Goal: Task Accomplishment & Management: Complete application form

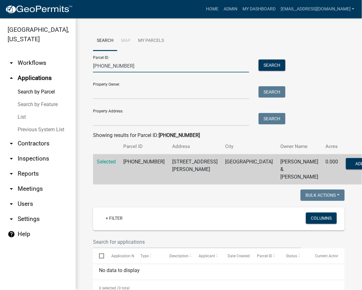
click at [110, 66] on input "[PHONE_NUMBER]" at bounding box center [171, 66] width 156 height 13
paste input "[PHONE_NUMBER]"
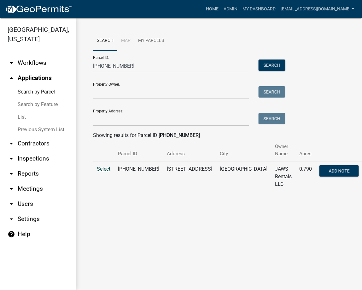
click at [105, 166] on span "Select" at bounding box center [104, 169] width 14 height 6
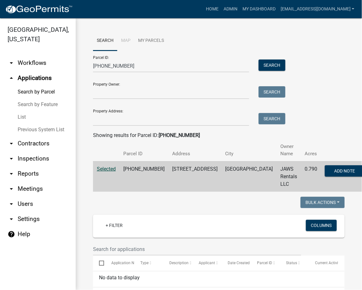
scroll to position [143, 0]
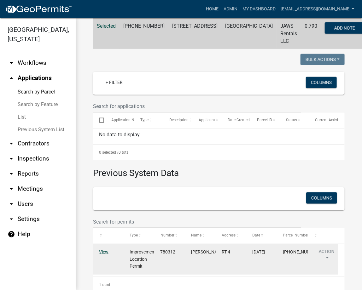
click at [105, 249] on link "View" at bounding box center [103, 251] width 9 height 5
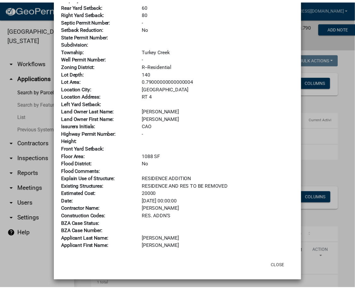
scroll to position [0, 0]
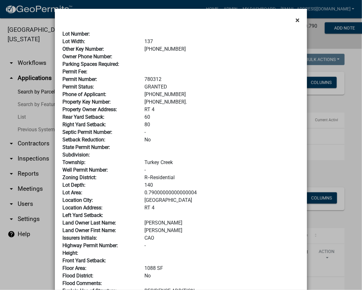
click at [295, 21] on span "×" at bounding box center [297, 20] width 4 height 9
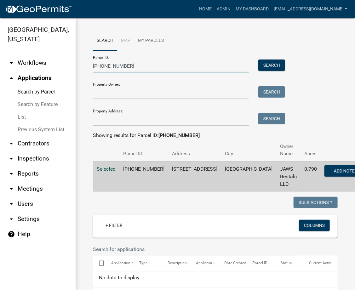
click at [107, 67] on input "007-062-016" at bounding box center [171, 66] width 156 height 13
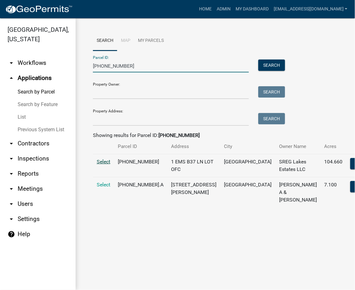
type input "005-113-026"
click at [108, 160] on span "Select" at bounding box center [104, 162] width 14 height 6
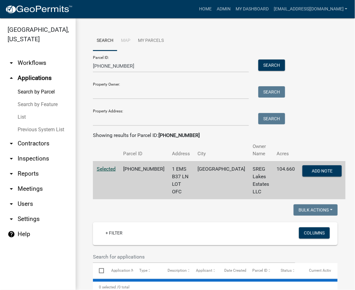
select select "3: 100"
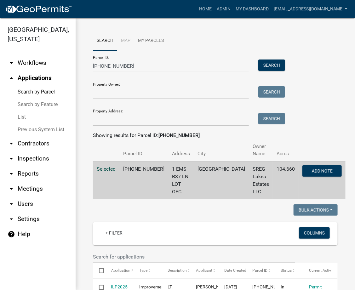
scroll to position [224, 0]
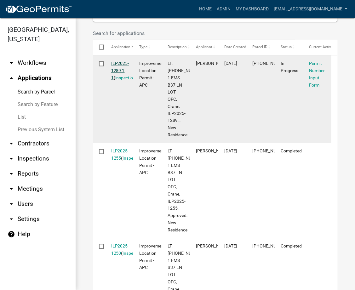
click at [120, 61] on link "ILP2025-1289 1 1" at bounding box center [120, 71] width 18 height 20
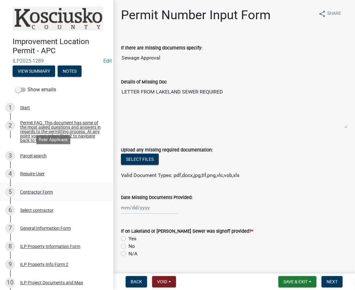
scroll to position [266, 0]
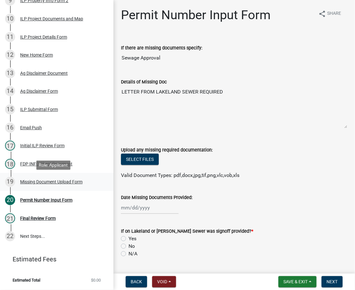
click at [50, 184] on div "Missing Document Upload Form" at bounding box center [51, 182] width 62 height 4
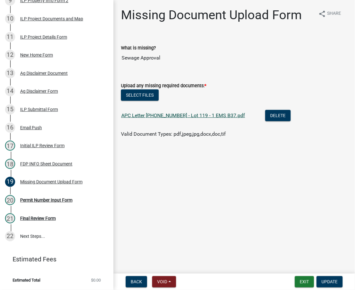
click at [169, 116] on link "APC Letter 005-113-026 - Lot 119 - 1 EMS B37.pdf" at bounding box center [183, 115] width 124 height 6
click at [55, 199] on div "Permit Number Input Form" at bounding box center [46, 200] width 52 height 4
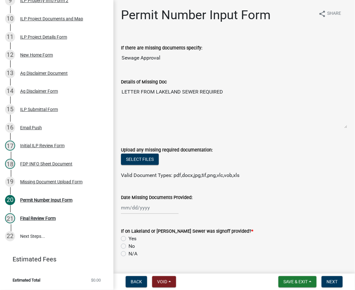
click at [143, 207] on div at bounding box center [150, 207] width 58 height 13
select select "10"
select select "2025"
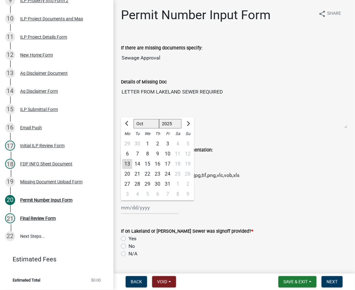
click at [127, 162] on div "13" at bounding box center [127, 164] width 10 height 10
type input "10/13/2025"
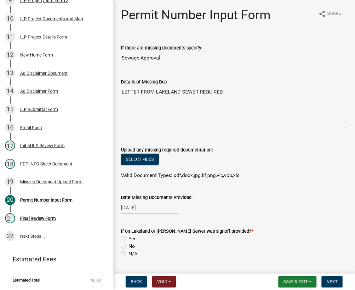
click at [129, 238] on label "Yes" at bounding box center [133, 239] width 8 height 8
click at [129, 238] on input "Yes" at bounding box center [131, 237] width 4 height 4
radio input "true"
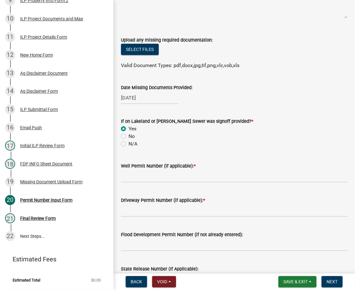
scroll to position [112, 0]
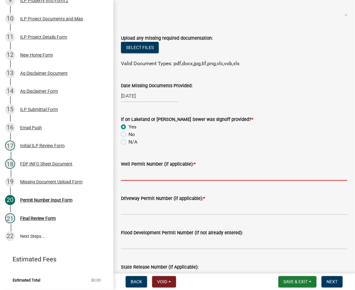
click at [153, 177] on input "Well Permit Number (if applicable): *" at bounding box center [234, 174] width 226 height 13
type input "state"
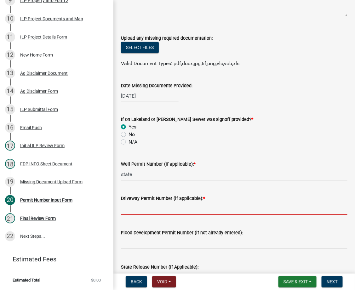
click at [138, 208] on input "Driveway Permit Number (if applicable): *" at bounding box center [234, 208] width 226 height 13
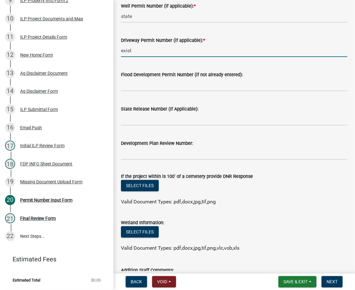
scroll to position [331, 0]
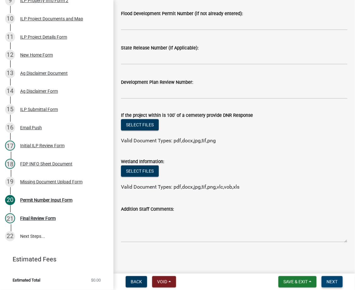
type input "exist"
click at [336, 276] on button "Next" at bounding box center [332, 281] width 21 height 11
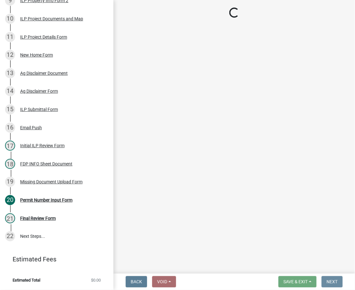
scroll to position [0, 0]
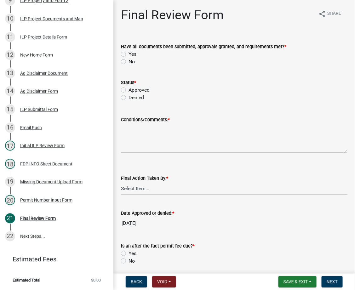
click at [123, 49] on div "Have all documents been submitted, approvals granted, and requirements met? *" at bounding box center [234, 47] width 226 height 8
click at [123, 51] on div "Yes" at bounding box center [234, 54] width 226 height 8
click at [129, 54] on label "Yes" at bounding box center [133, 54] width 8 height 8
click at [129, 54] on input "Yes" at bounding box center [131, 52] width 4 height 4
radio input "true"
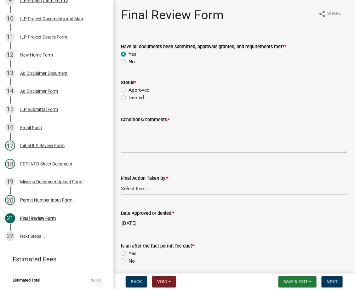
click at [129, 89] on label "Approved" at bounding box center [139, 90] width 21 height 8
click at [129, 89] on input "Approved" at bounding box center [131, 88] width 4 height 4
radio input "true"
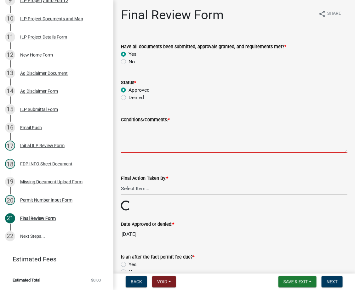
click at [164, 142] on textarea "Conditions/Comments: *" at bounding box center [234, 138] width 226 height 30
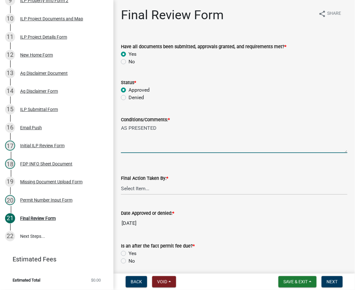
type textarea "AS PRESENTED"
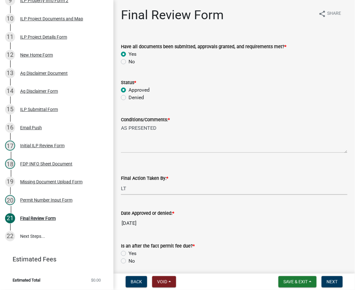
select select "fc758b50-acba-4166-9f24-5248f0f78016"
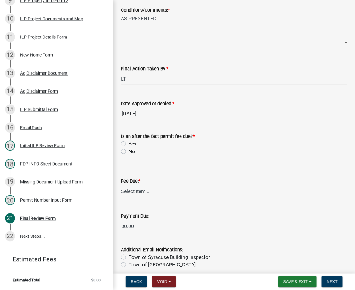
scroll to position [137, 0]
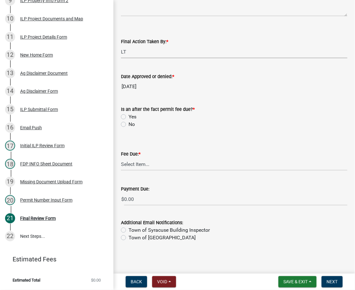
click at [129, 123] on label "No" at bounding box center [132, 125] width 6 height 8
click at [129, 123] on input "No" at bounding box center [131, 123] width 4 height 4
radio input "true"
click at [135, 166] on select "Select Item... N/A $10.00 $25.00 $125.00 $250 $500 $500 + $10.00 for every 10 s…" at bounding box center [234, 164] width 226 height 13
click at [121, 171] on select "Select Item... N/A $10.00 $25.00 $125.00 $250 $500 $500 + $10.00 for every 10 s…" at bounding box center [234, 164] width 226 height 13
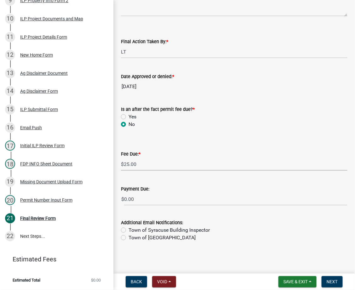
select select "71256567-8c52-414d-b434-ae6b266e1a0e"
click at [328, 282] on span "Next" at bounding box center [332, 281] width 11 height 5
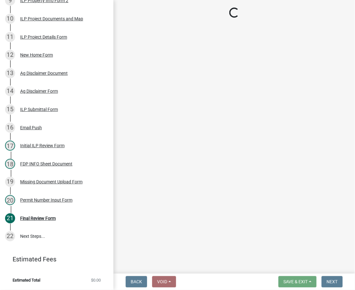
scroll to position [302, 0]
select select "3: 3"
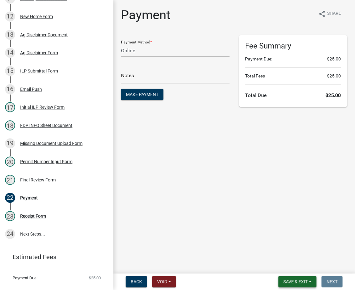
click at [295, 279] on span "Save & Exit" at bounding box center [295, 281] width 24 height 5
click at [292, 263] on button "Save & Exit" at bounding box center [291, 265] width 50 height 15
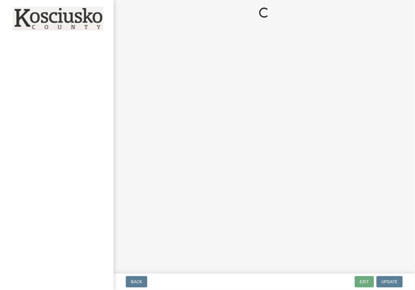
select select "3: 3"
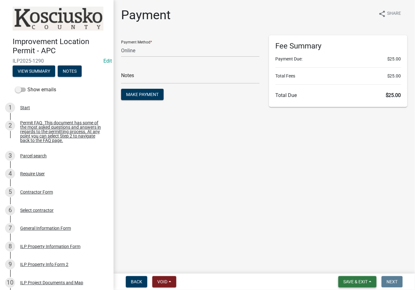
click at [347, 283] on span "Save & Exit" at bounding box center [355, 281] width 24 height 5
click at [349, 266] on button "Save & Exit" at bounding box center [351, 265] width 50 height 15
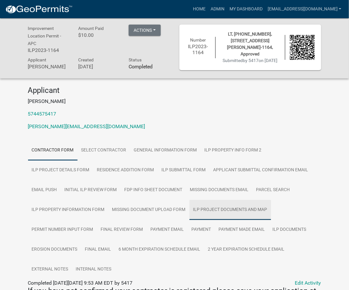
click at [225, 212] on link "ILP Project Documents and Map" at bounding box center [230, 210] width 82 height 20
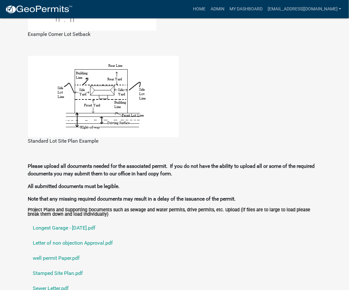
scroll to position [560, 0]
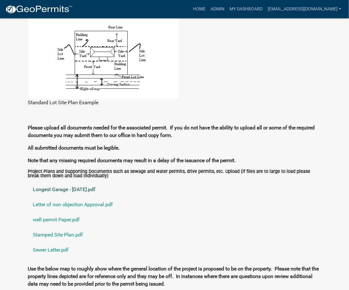
click at [68, 195] on link "Longest Garage - 9-26-23.pdf" at bounding box center [174, 189] width 293 height 15
click at [61, 238] on link "Stamped Site Plan.pdf" at bounding box center [174, 234] width 293 height 15
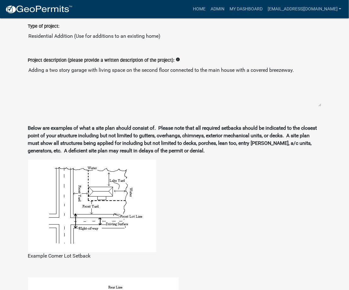
scroll to position [765, 0]
